Goal: Task Accomplishment & Management: Manage account settings

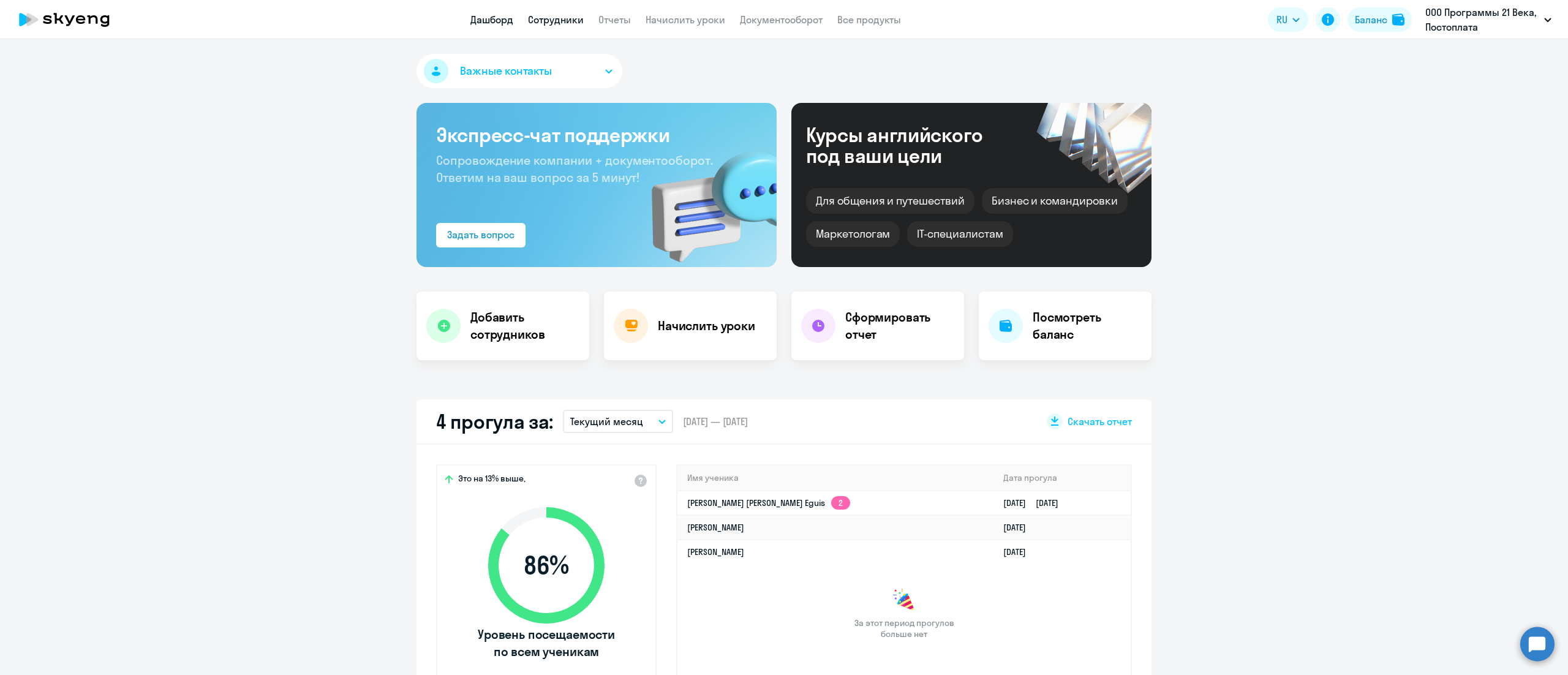
click at [554, 16] on link "Сотрудники" at bounding box center [556, 19] width 56 height 12
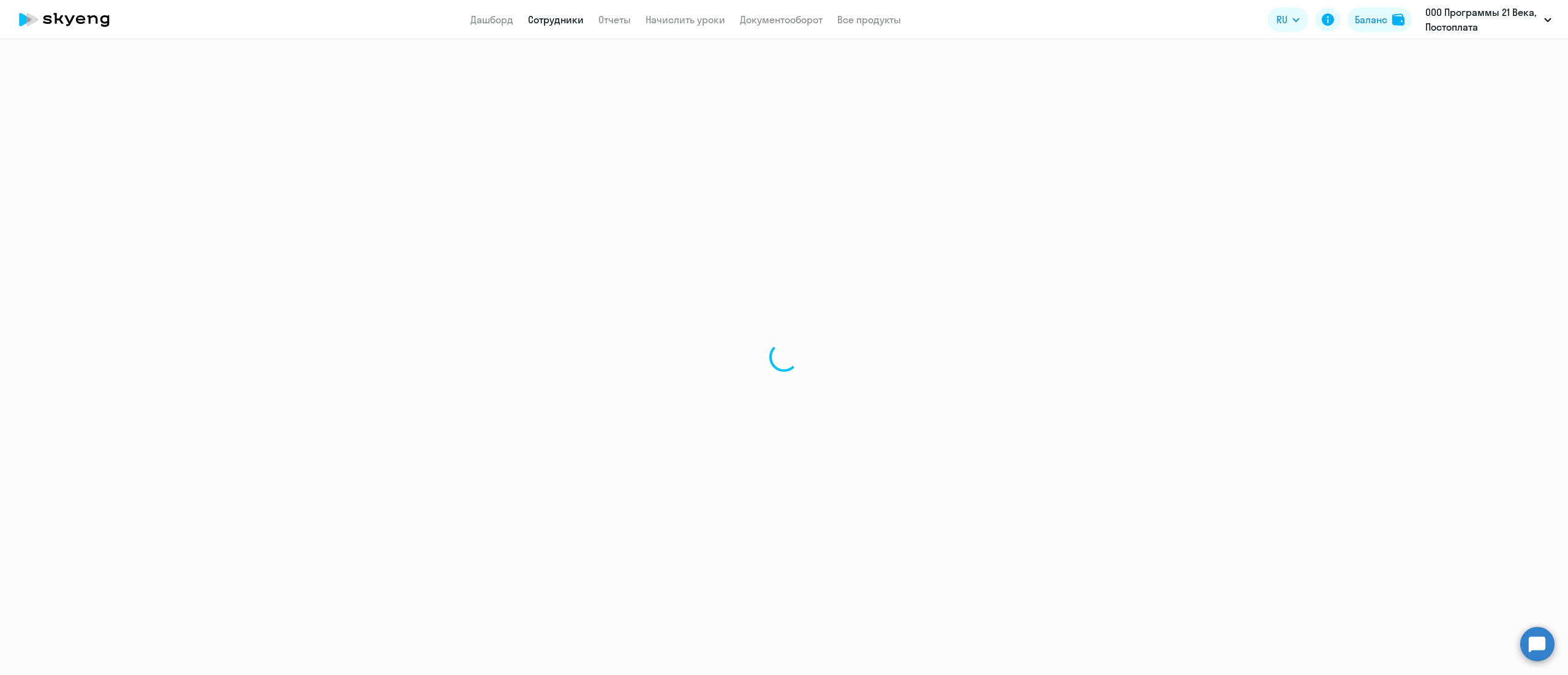
select select "30"
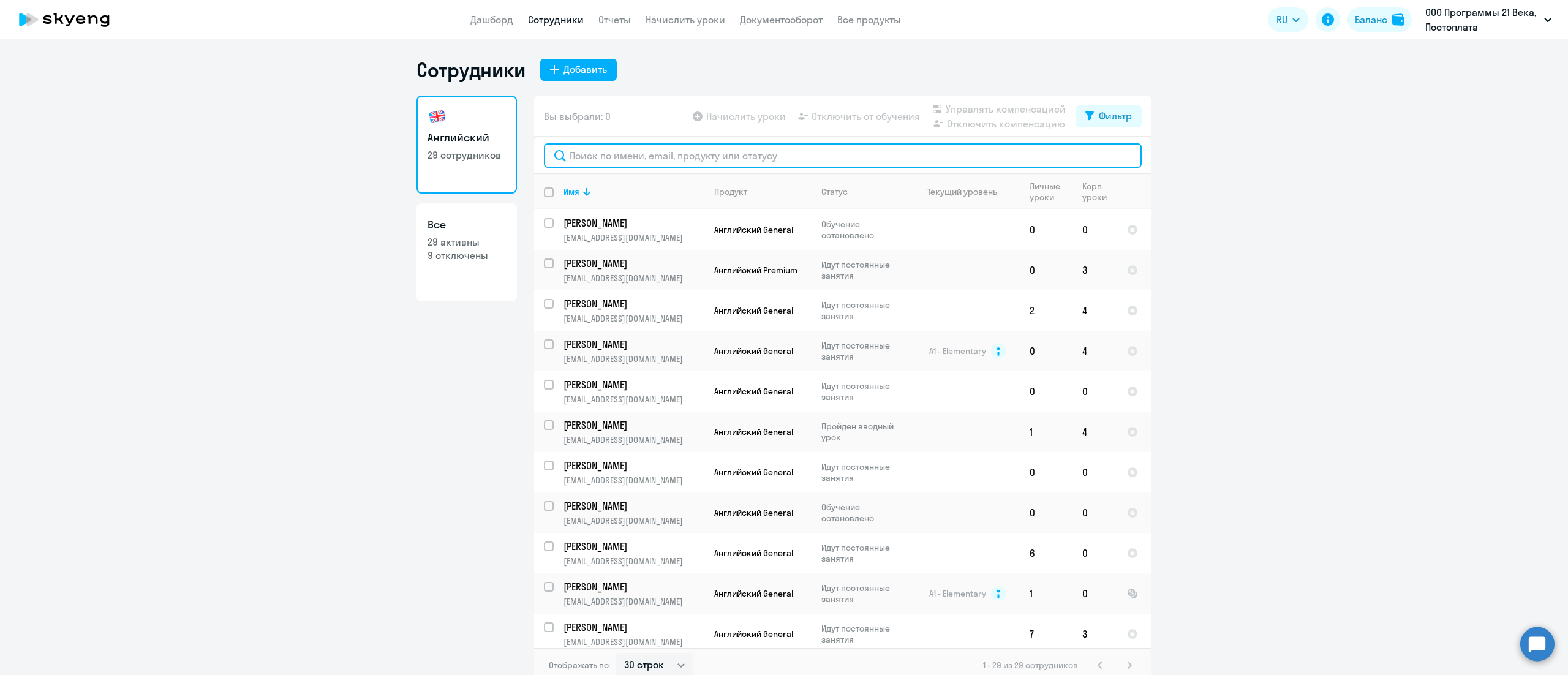
click at [714, 151] on input "text" at bounding box center [843, 156] width 598 height 25
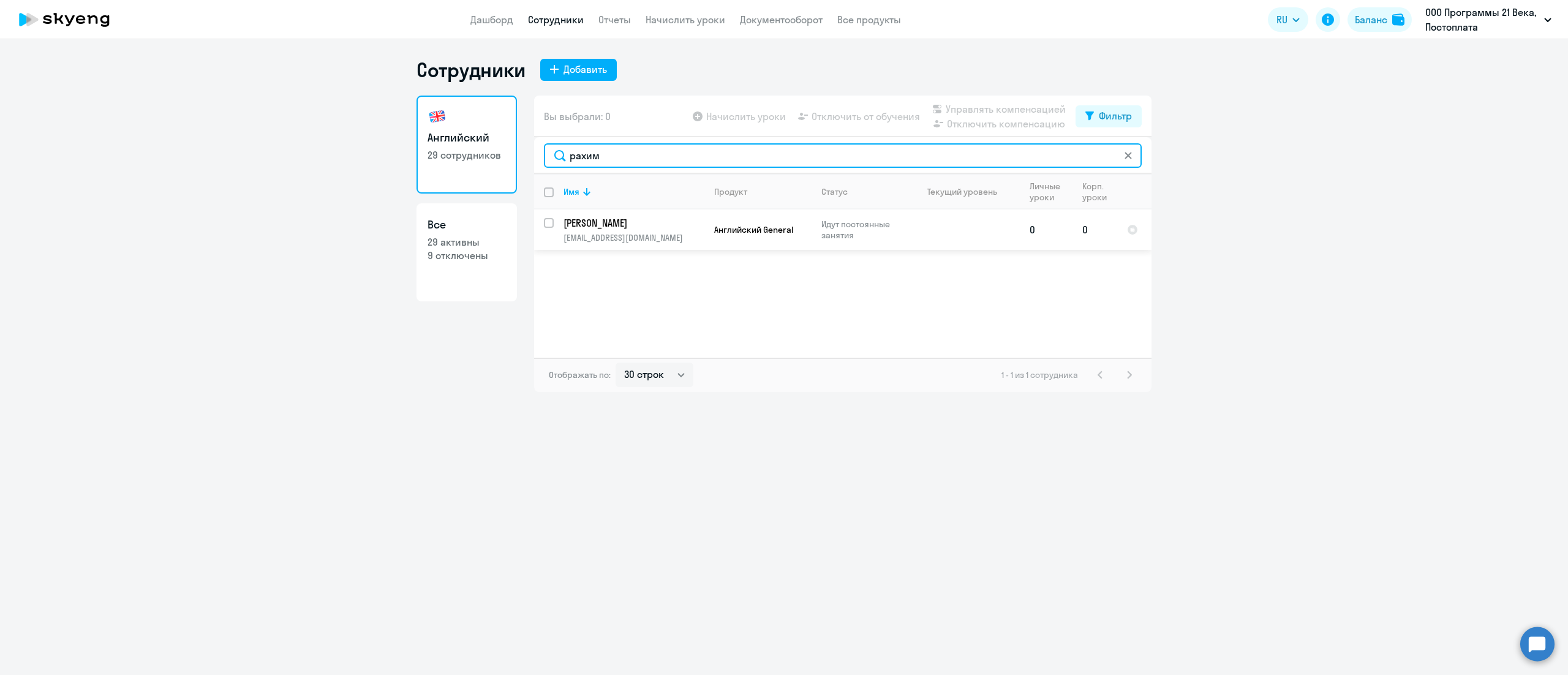
type input "рахим"
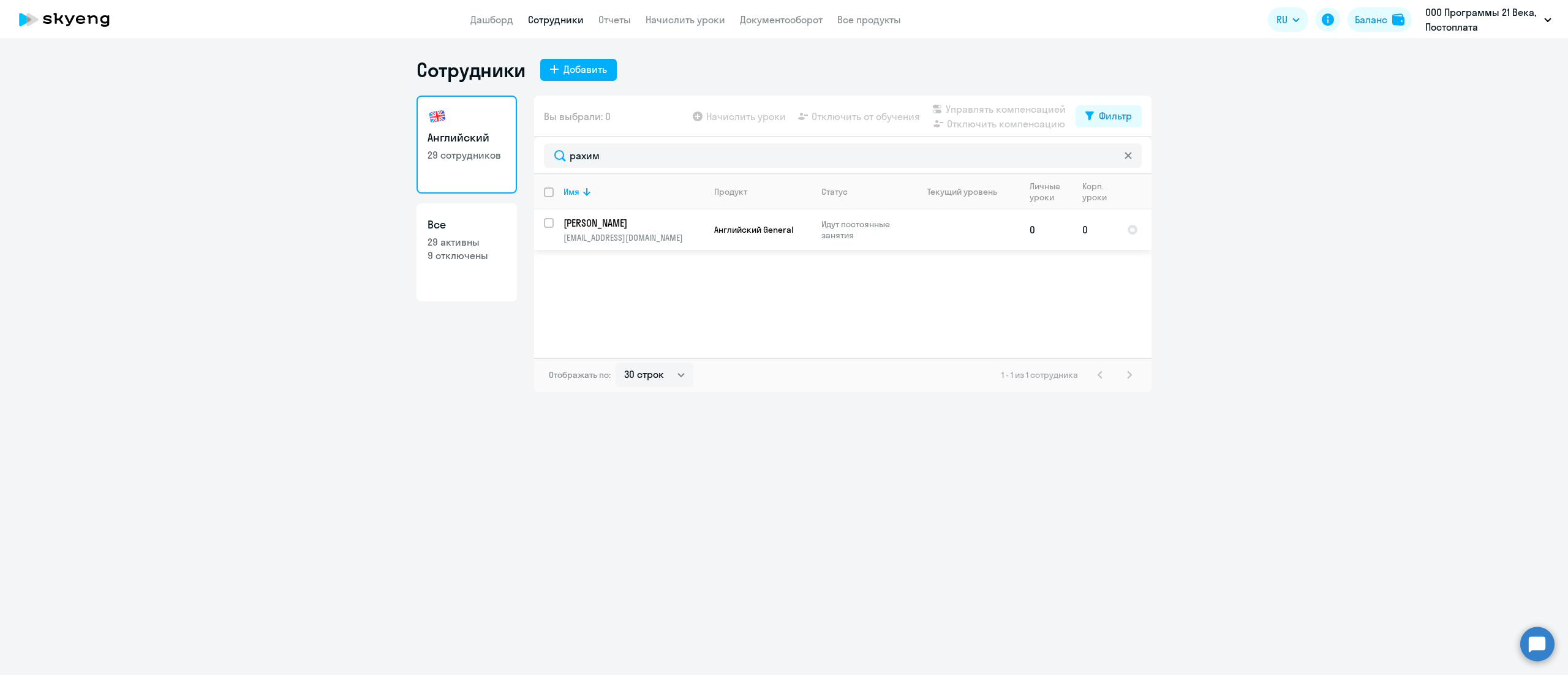
drag, startPoint x: 546, startPoint y: 221, endPoint x: 554, endPoint y: 222, distance: 8.1
click at [546, 221] on input "select row 14849661" at bounding box center [557, 231] width 25 height 25
checkbox input "true"
click at [980, 105] on span "Управлять компенсацией" at bounding box center [1005, 108] width 120 height 14
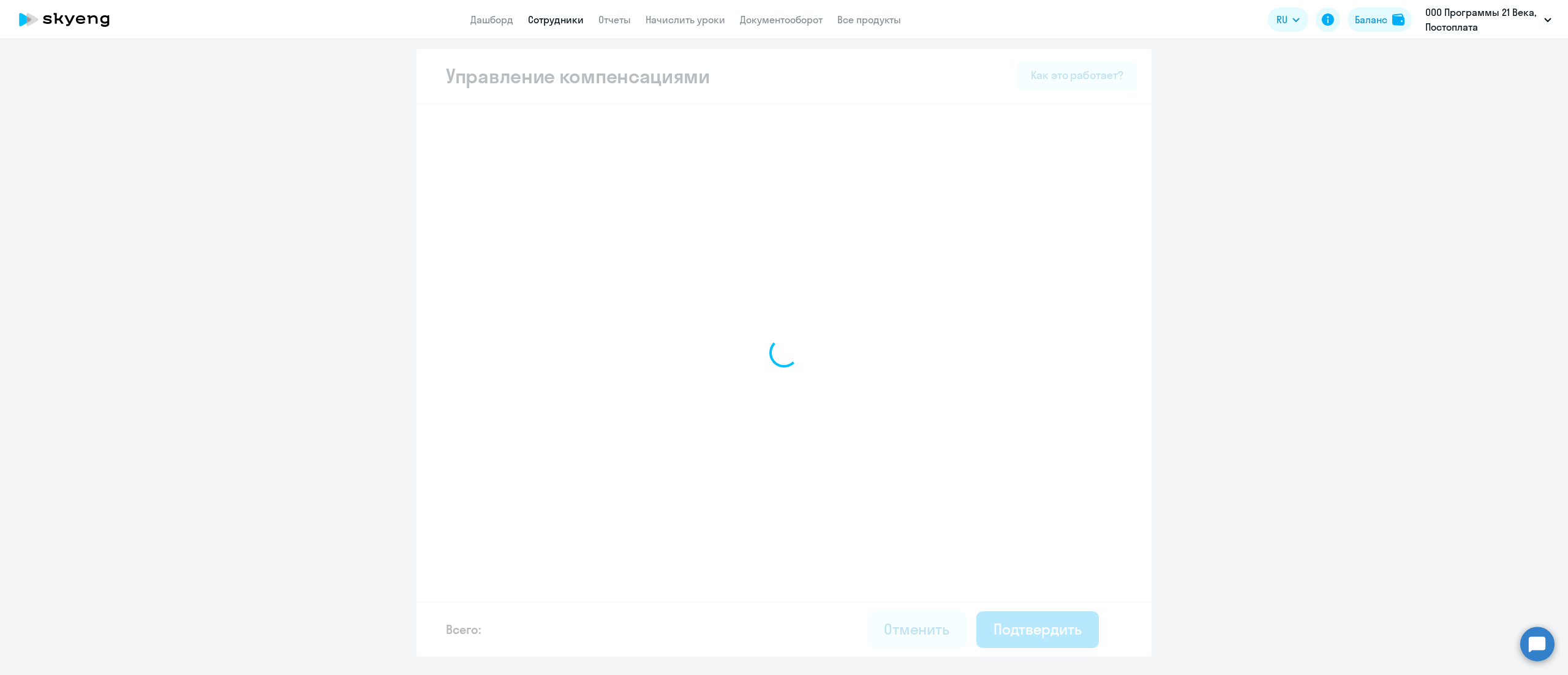
select select "MONTHLY"
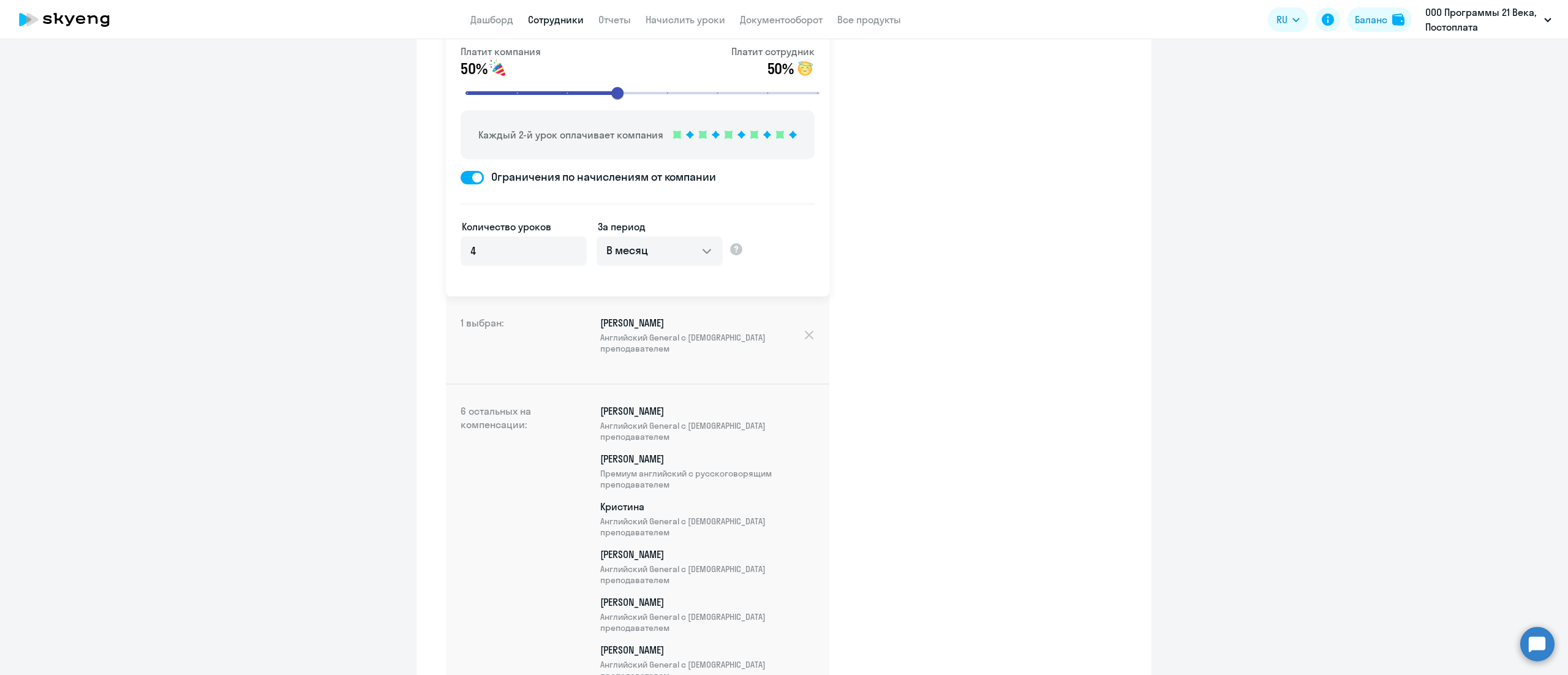
scroll to position [214, 0]
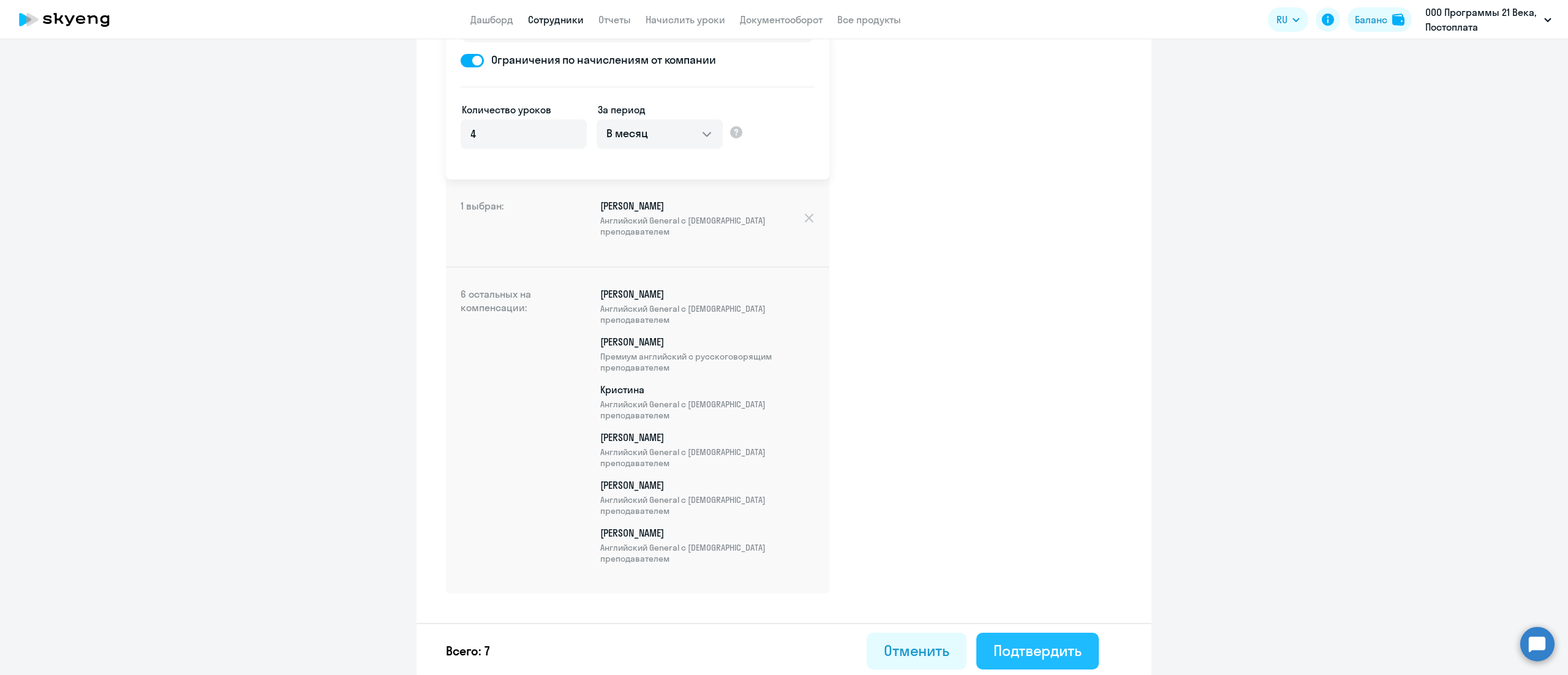
click at [1029, 647] on div "Подтвердить" at bounding box center [1038, 651] width 88 height 19
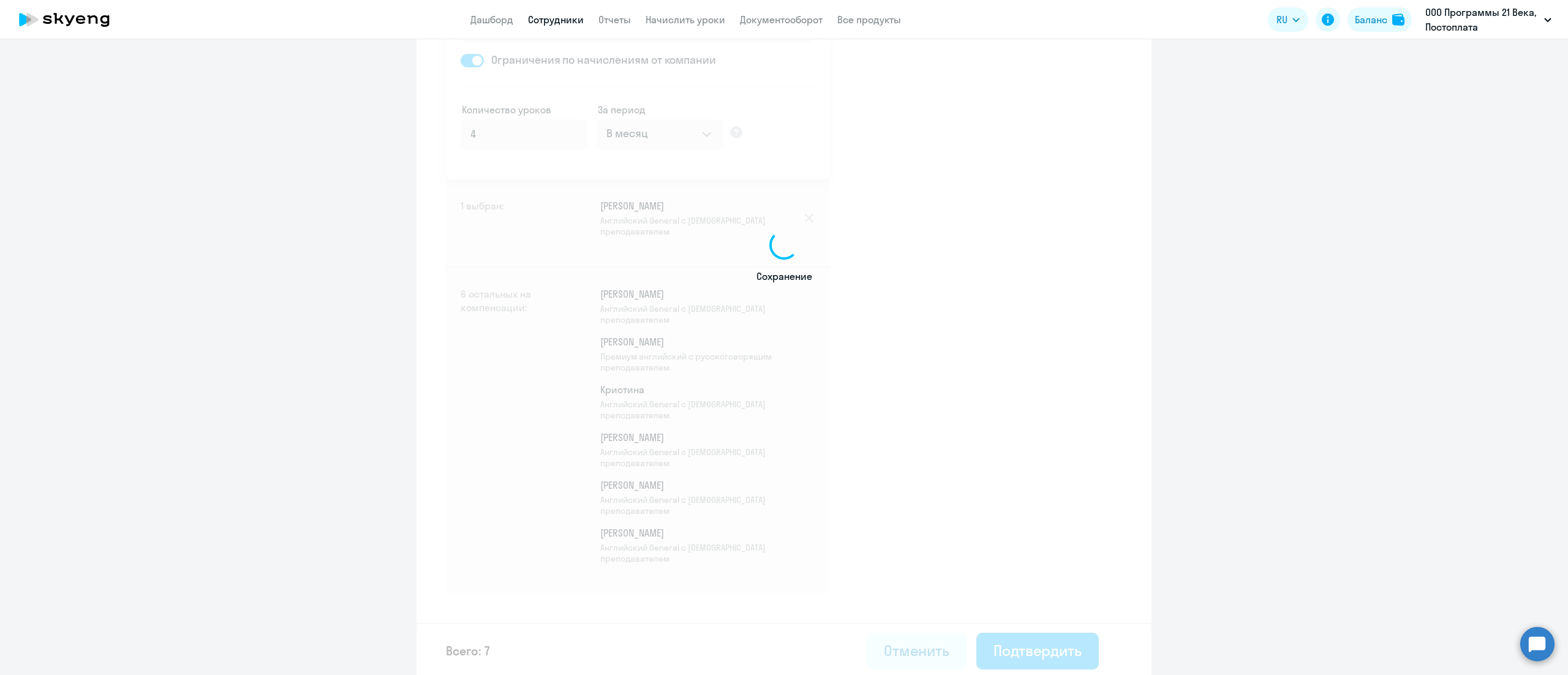
select select "30"
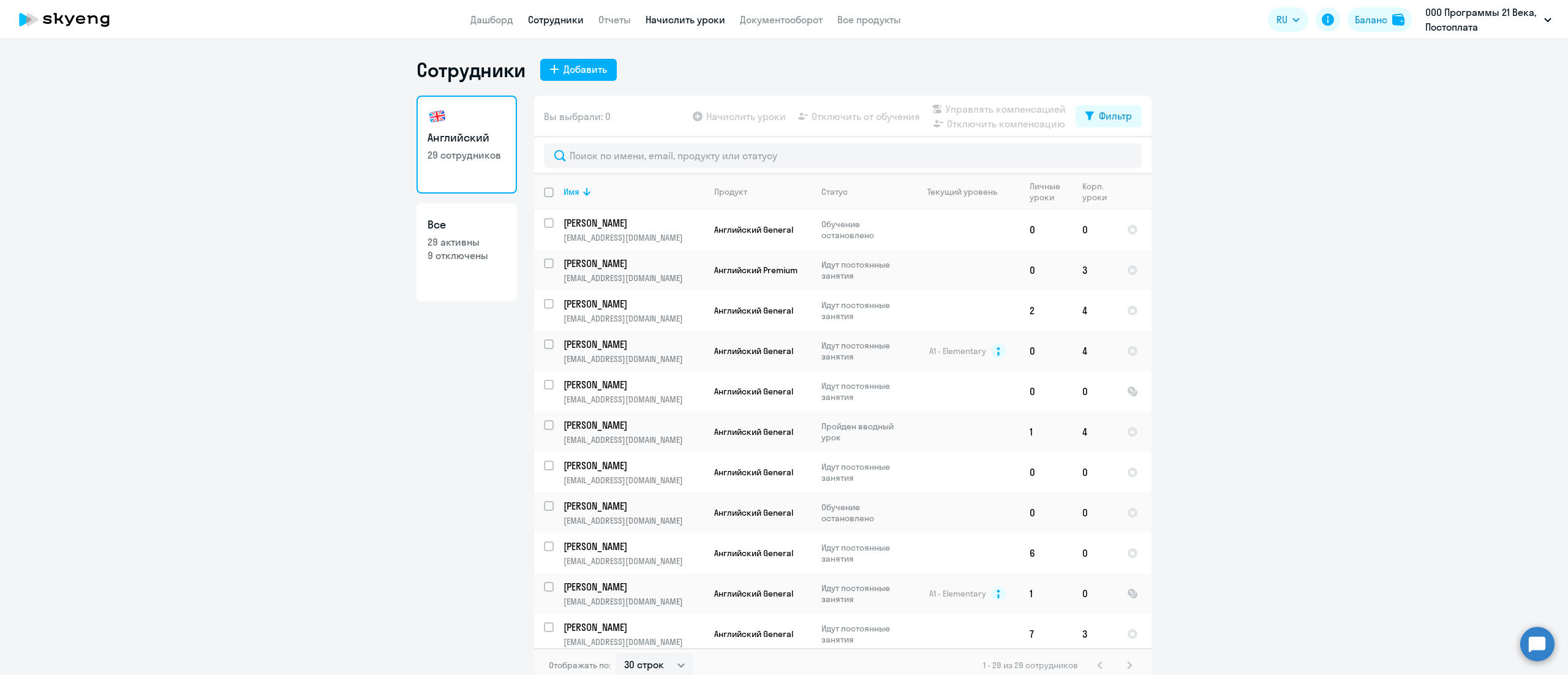
click at [677, 26] on link "Начислить уроки" at bounding box center [685, 19] width 80 height 12
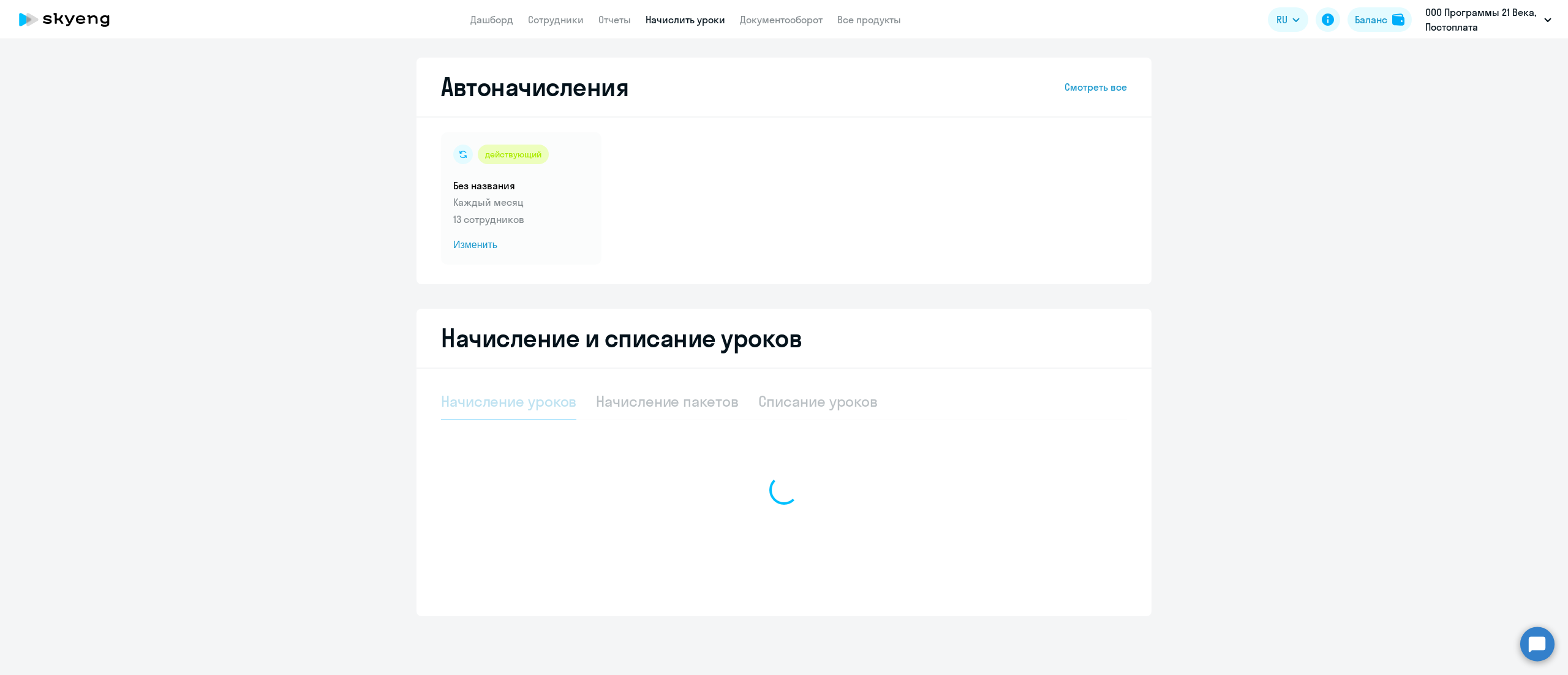
select select "10"
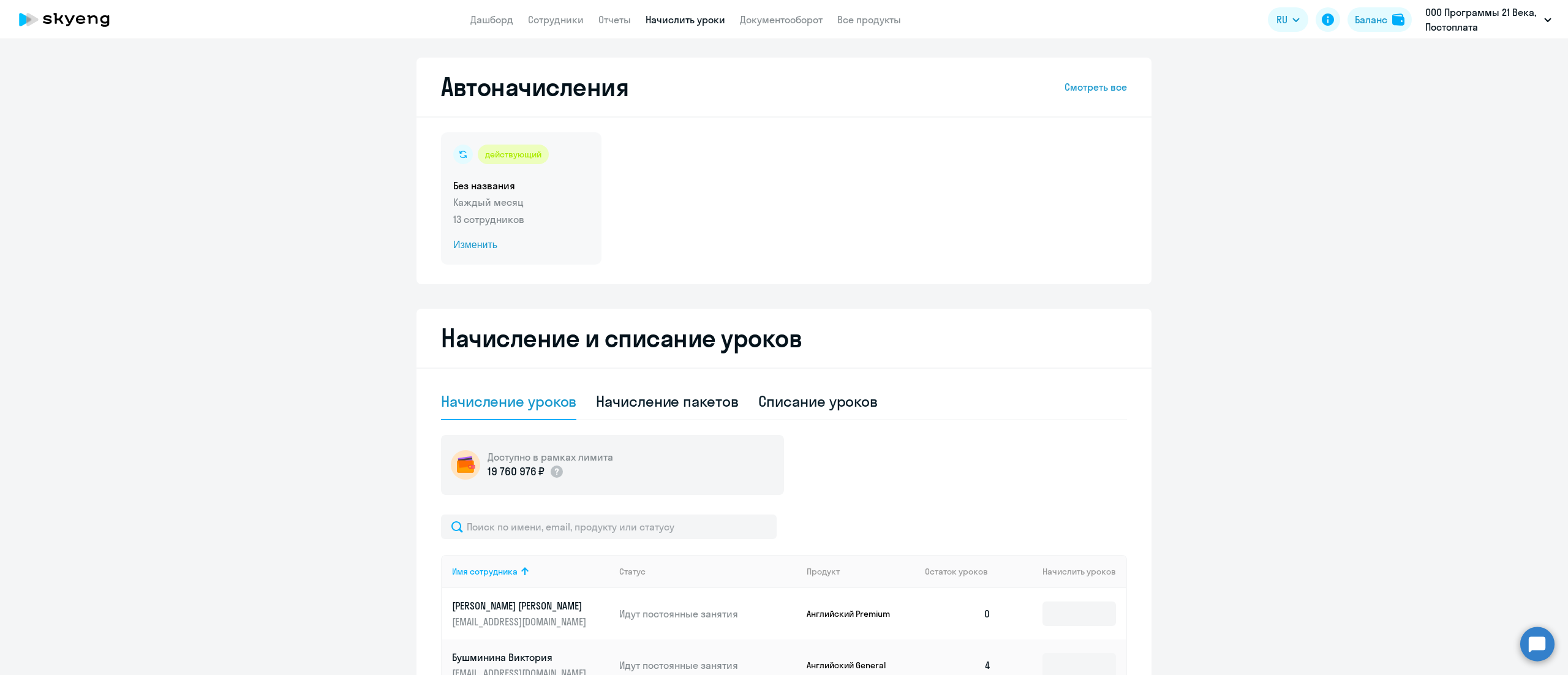
click at [538, 207] on p "Каждый месяц" at bounding box center [521, 201] width 136 height 14
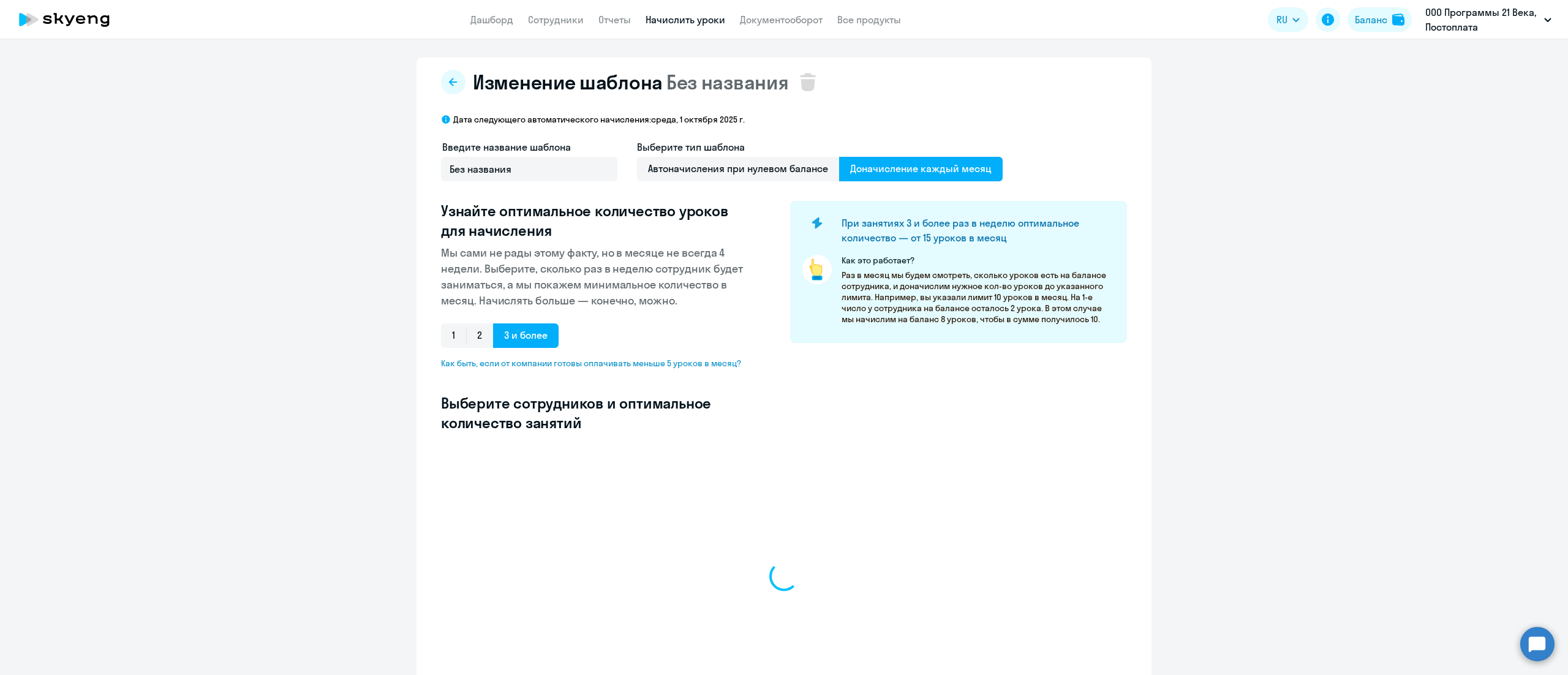
select select "10"
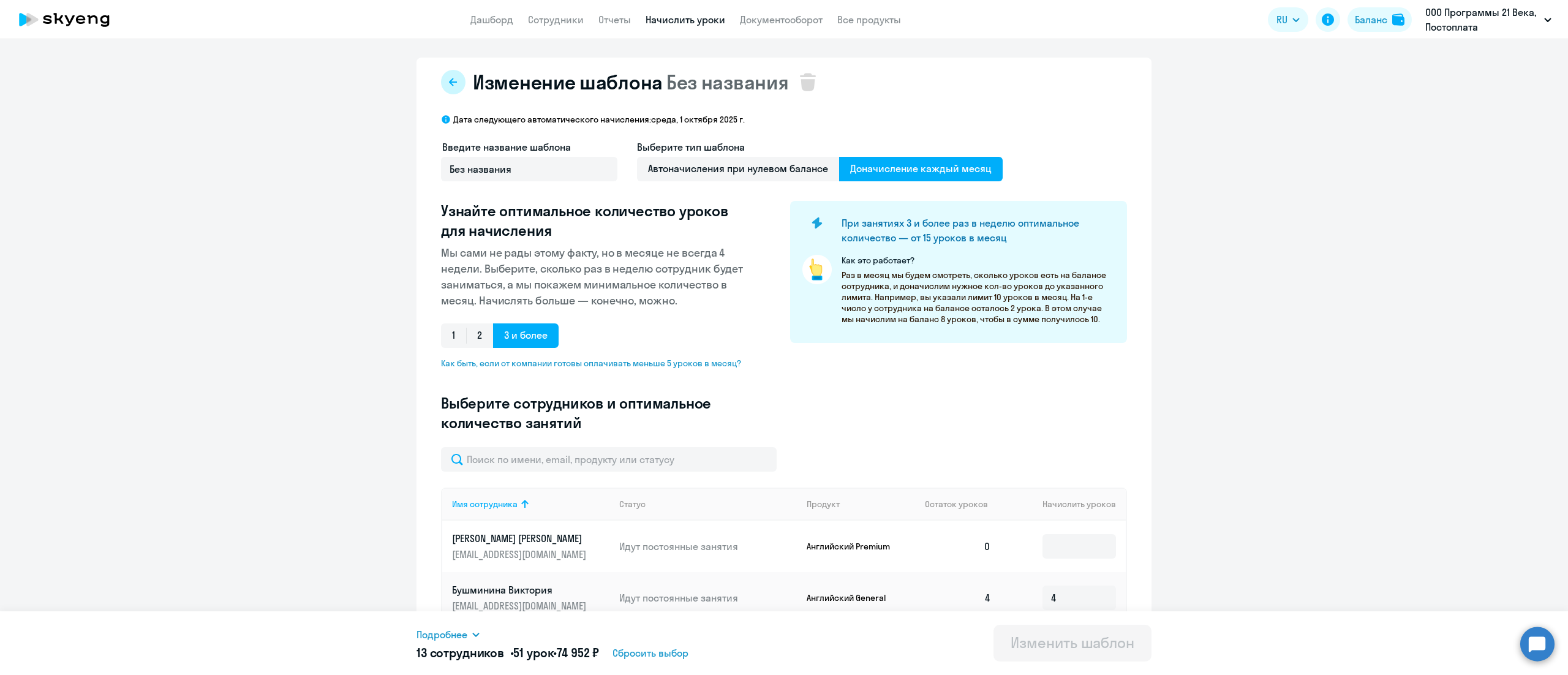
click at [450, 81] on icon at bounding box center [453, 81] width 8 height 8
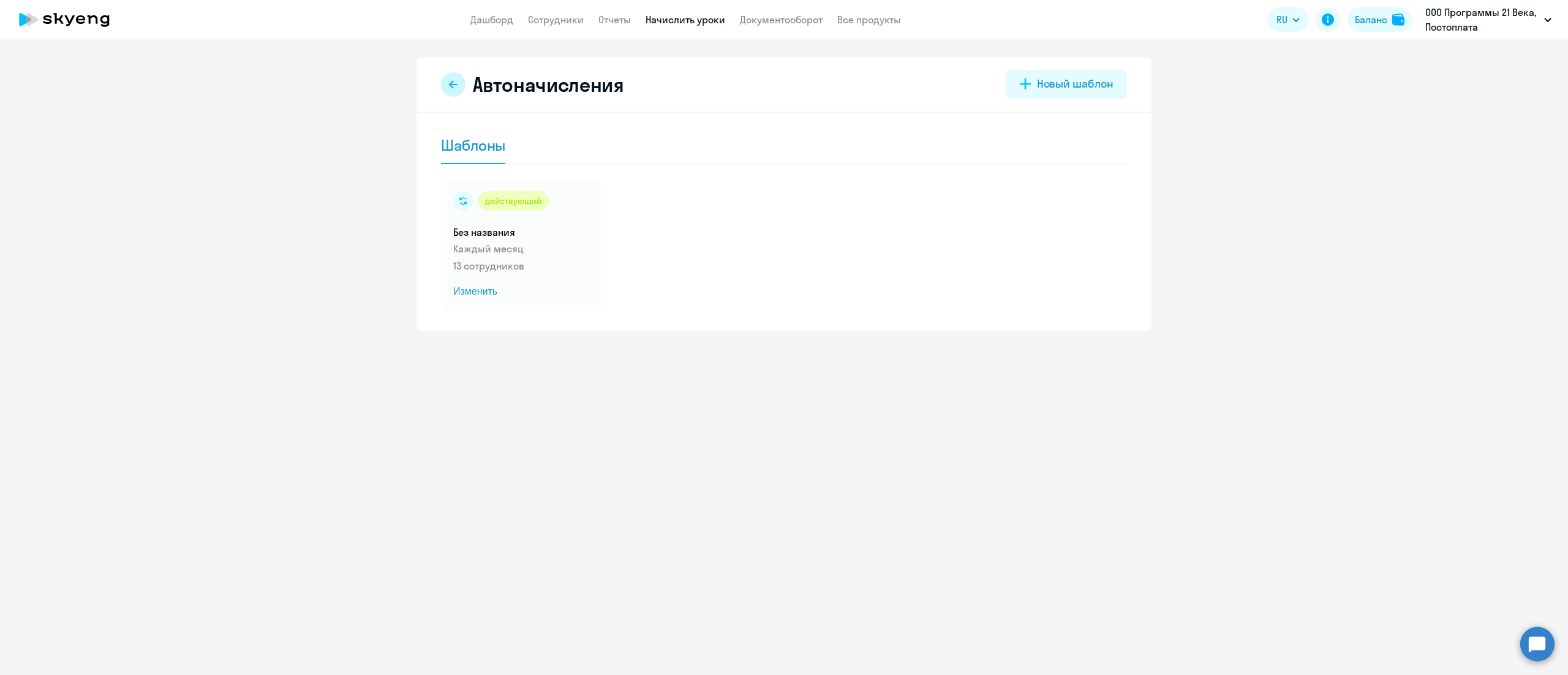
click at [463, 83] on button at bounding box center [453, 84] width 25 height 25
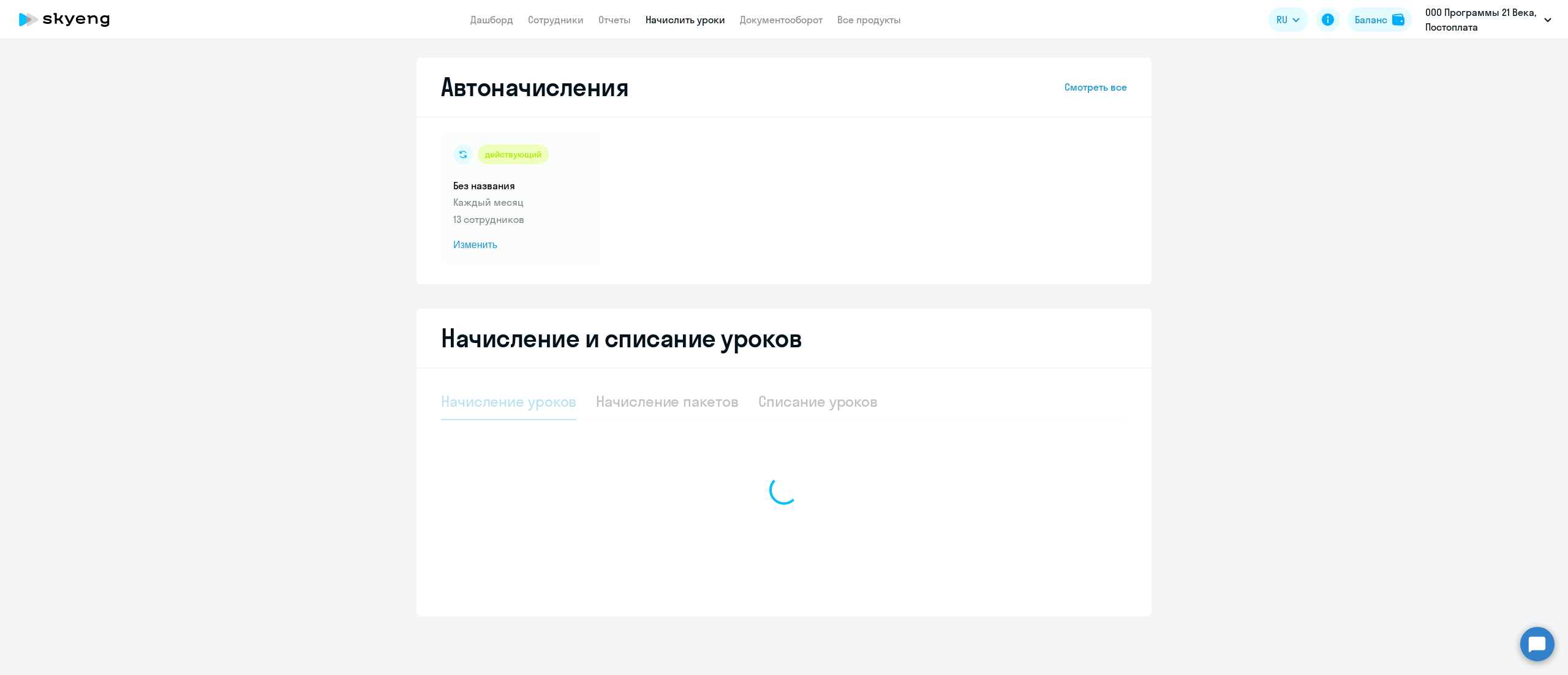
select select "10"
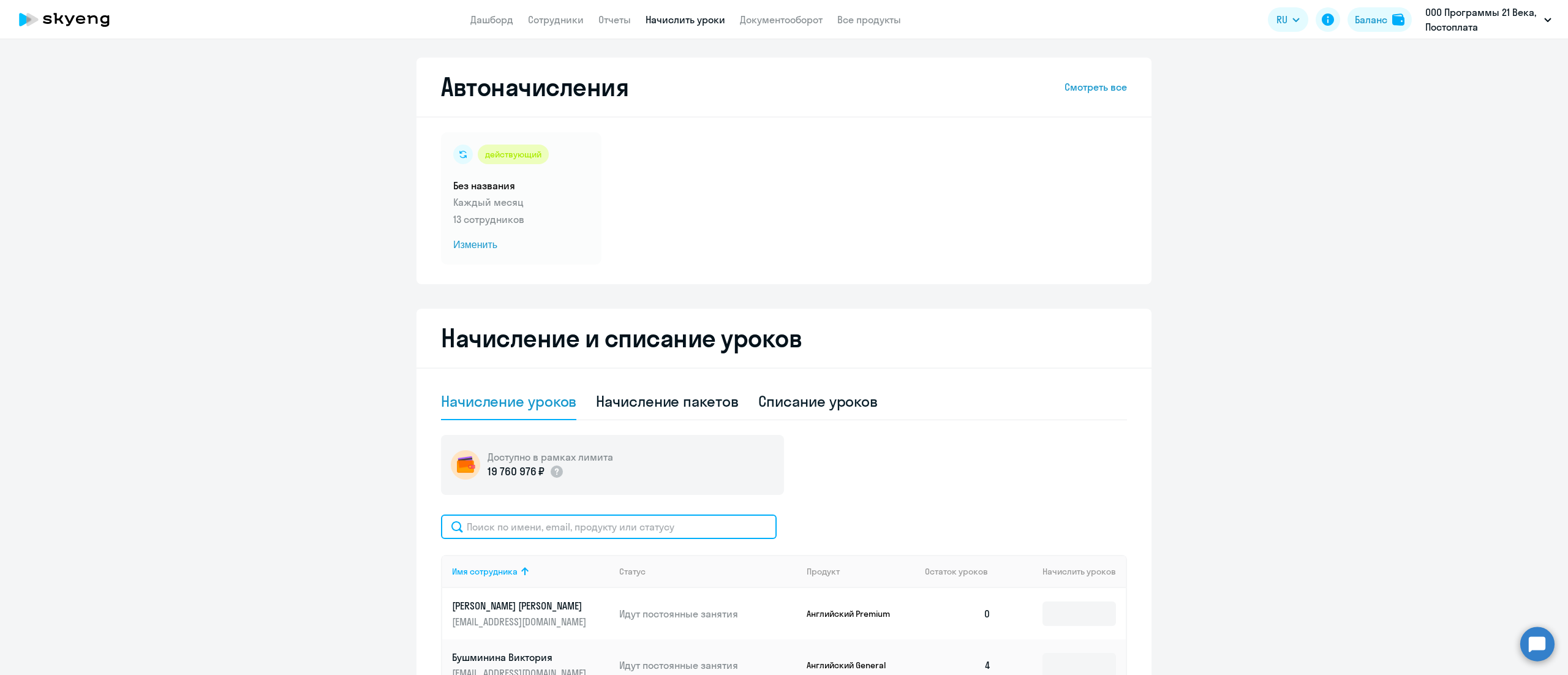
click at [684, 529] on input "text" at bounding box center [609, 527] width 335 height 25
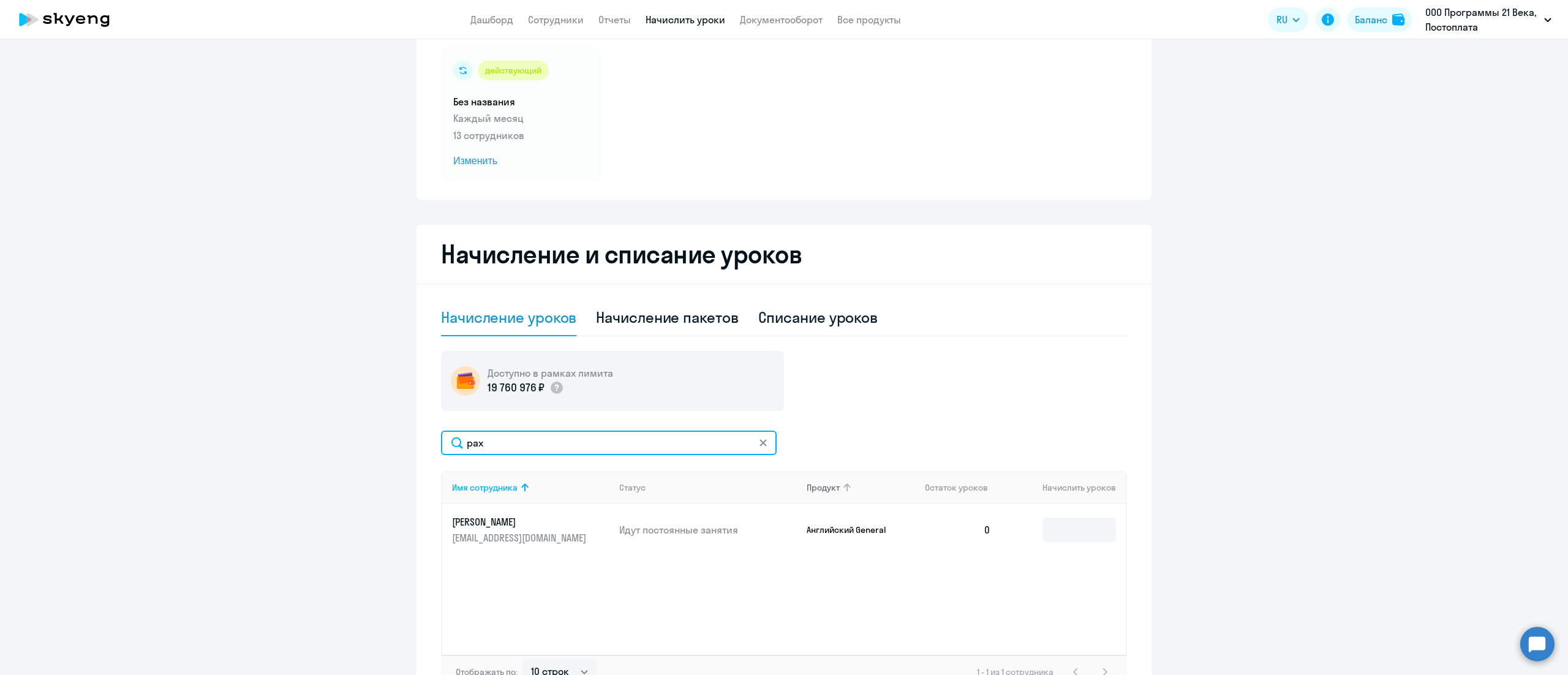
scroll to position [123, 0]
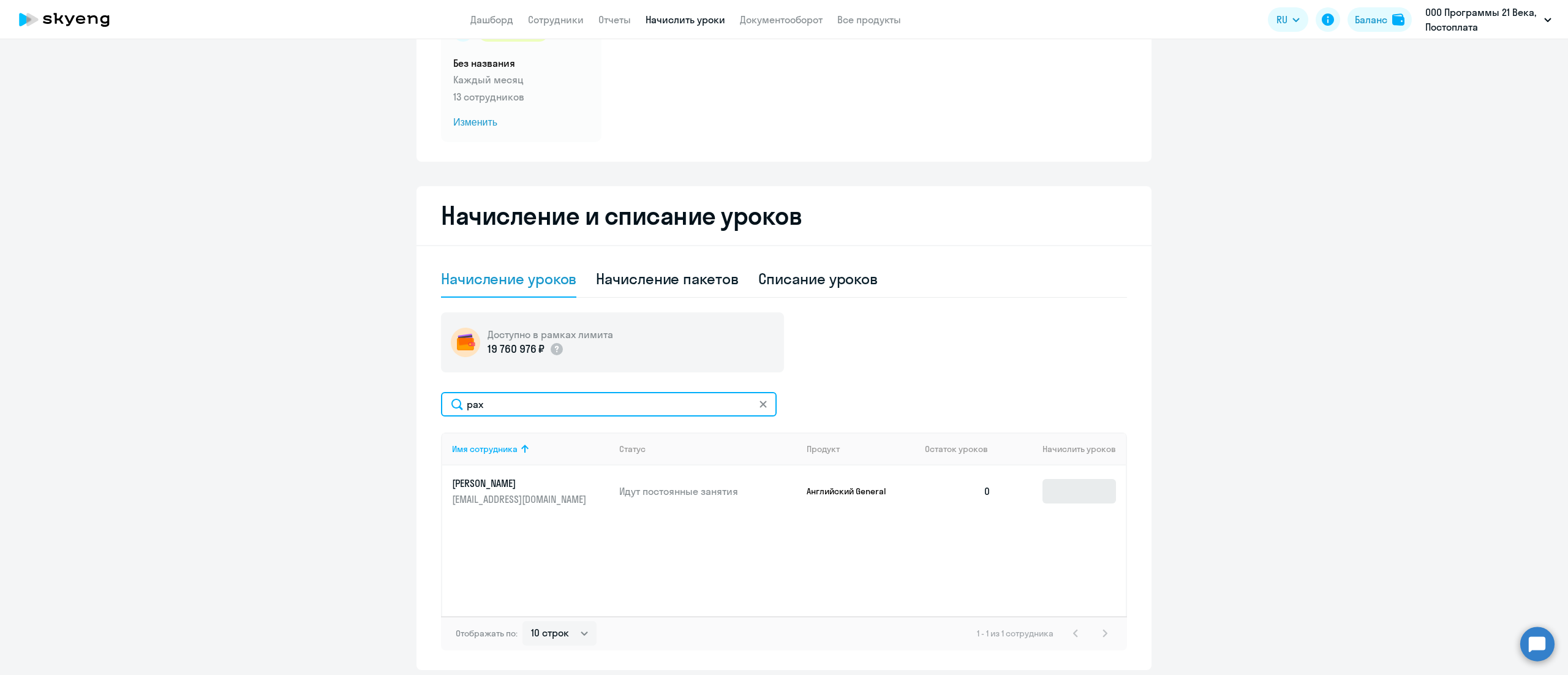
type input "рах"
click at [1059, 479] on input at bounding box center [1079, 492] width 74 height 25
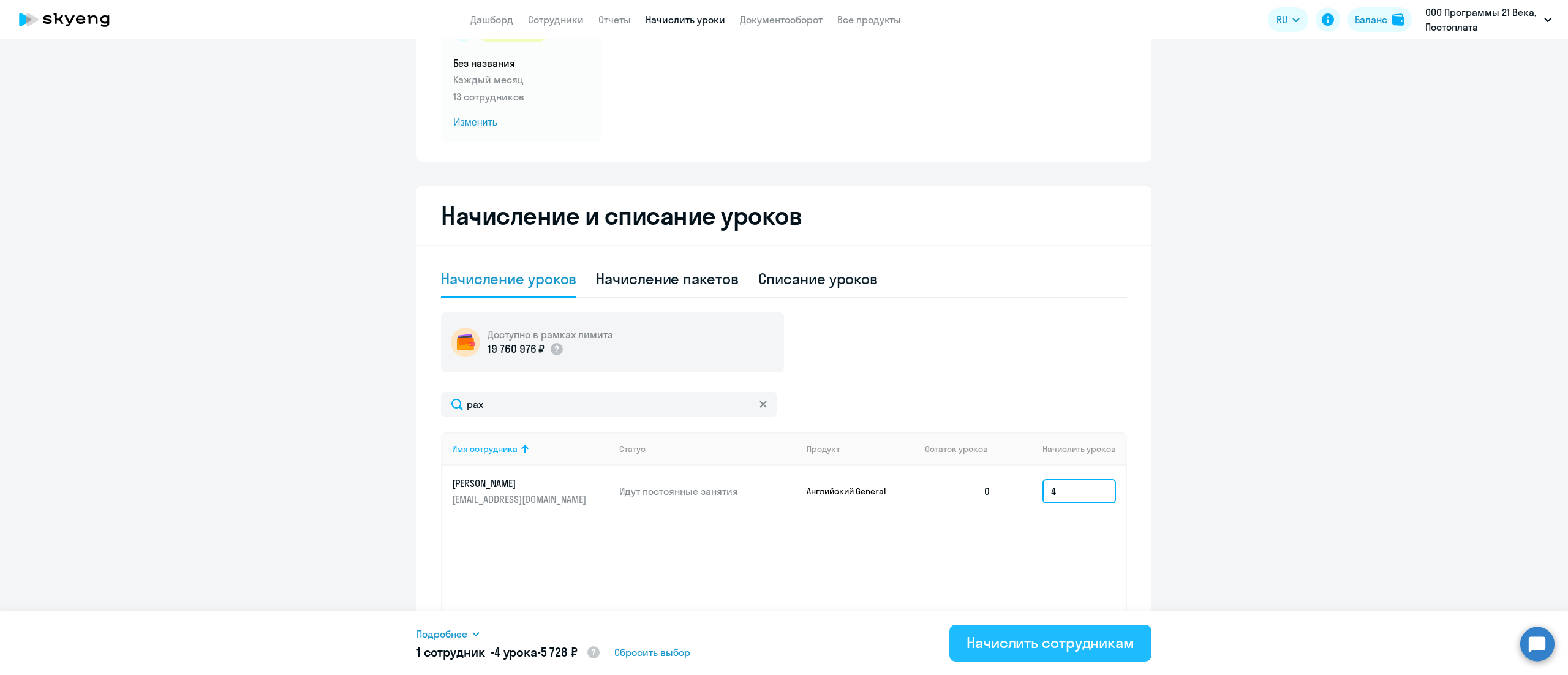
type input "4"
click at [998, 637] on div "Начислить сотрудникам" at bounding box center [1050, 642] width 168 height 19
